Goal: Transaction & Acquisition: Purchase product/service

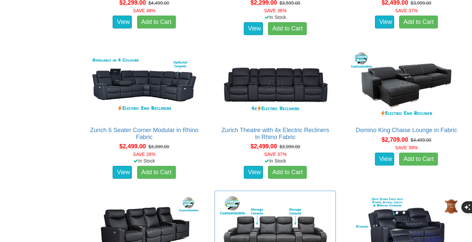
scroll to position [795, 0]
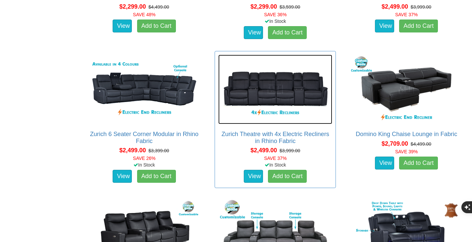
click at [272, 103] on img at bounding box center [275, 90] width 114 height 70
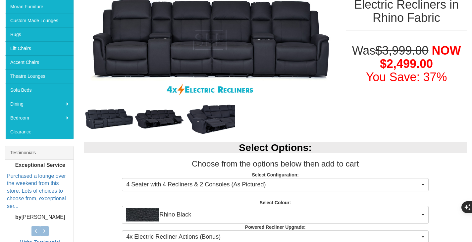
scroll to position [136, 0]
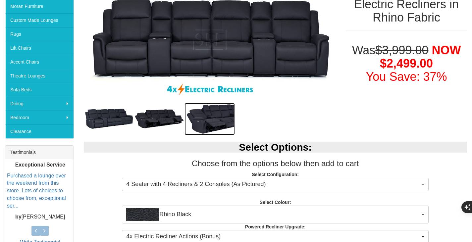
click at [228, 124] on img at bounding box center [209, 119] width 50 height 32
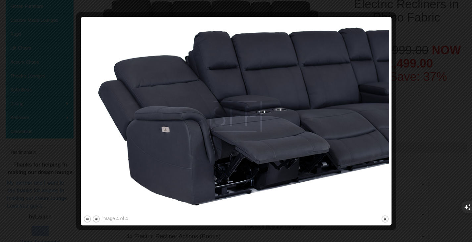
click at [410, 147] on div at bounding box center [236, 121] width 472 height 242
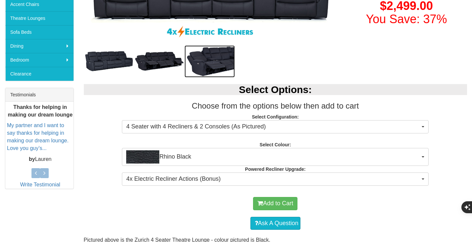
scroll to position [194, 0]
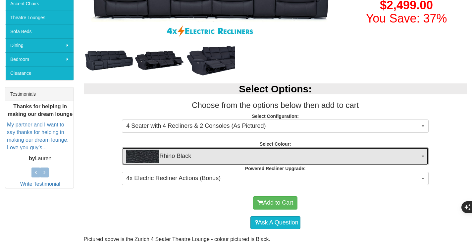
click at [214, 155] on span "Rhino Black" at bounding box center [273, 156] width 294 height 13
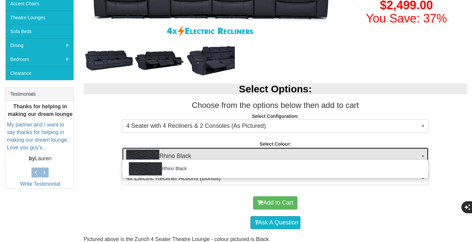
click at [213, 157] on span "Rhino Black" at bounding box center [273, 156] width 294 height 13
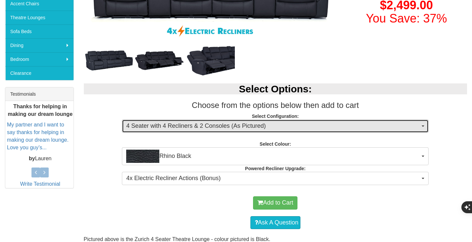
click at [208, 125] on span "4 Seater with 4 Recliners & 2 Consoles (As Pictured)" at bounding box center [273, 126] width 294 height 9
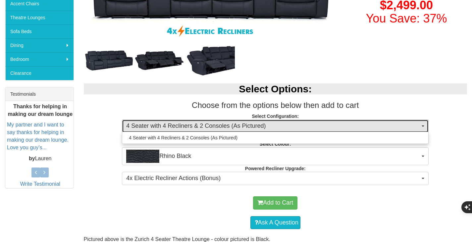
click at [208, 125] on span "4 Seater with 4 Recliners & 2 Consoles (As Pictured)" at bounding box center [273, 126] width 294 height 9
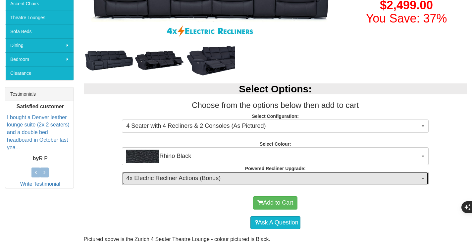
click at [197, 180] on span "4x Electric Recliner Actions (Bonus)" at bounding box center [273, 178] width 294 height 9
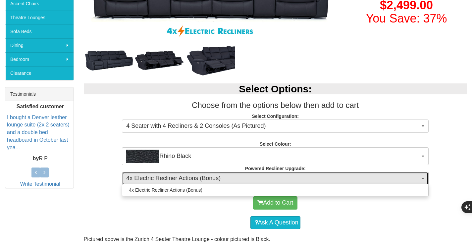
click at [197, 179] on span "4x Electric Recliner Actions (Bonus)" at bounding box center [273, 178] width 294 height 9
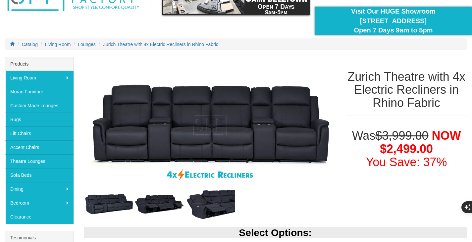
scroll to position [0, 0]
